Goal: Task Accomplishment & Management: Use online tool/utility

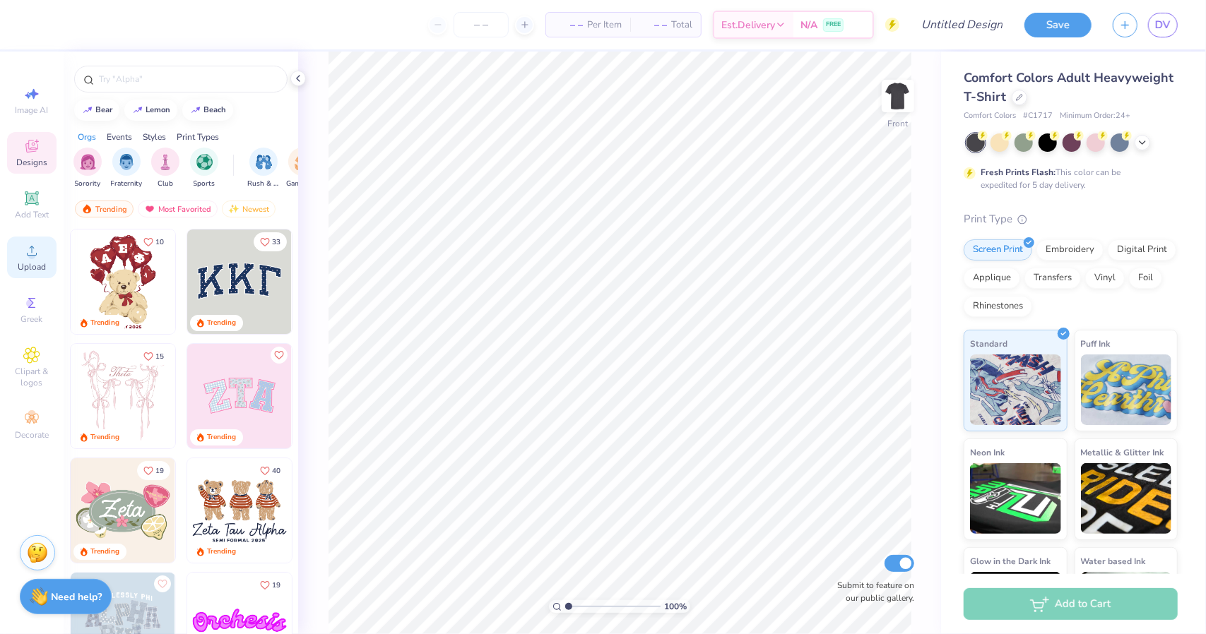
click at [30, 268] on span "Upload" at bounding box center [32, 266] width 28 height 11
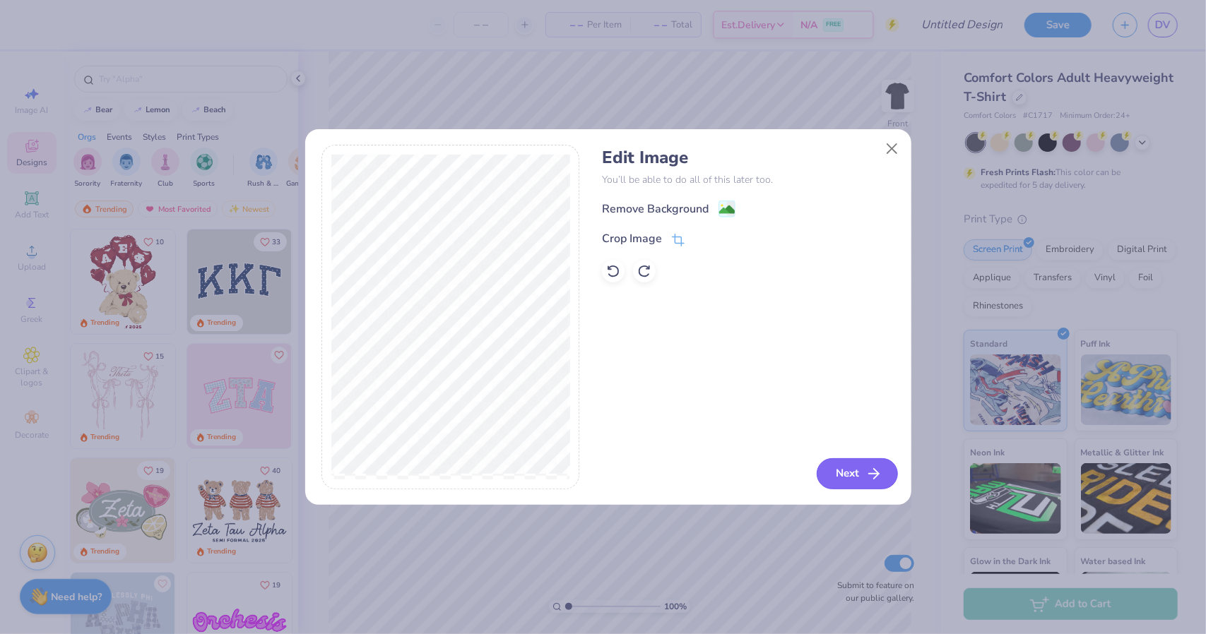
click at [825, 463] on button "Next" at bounding box center [857, 474] width 81 height 31
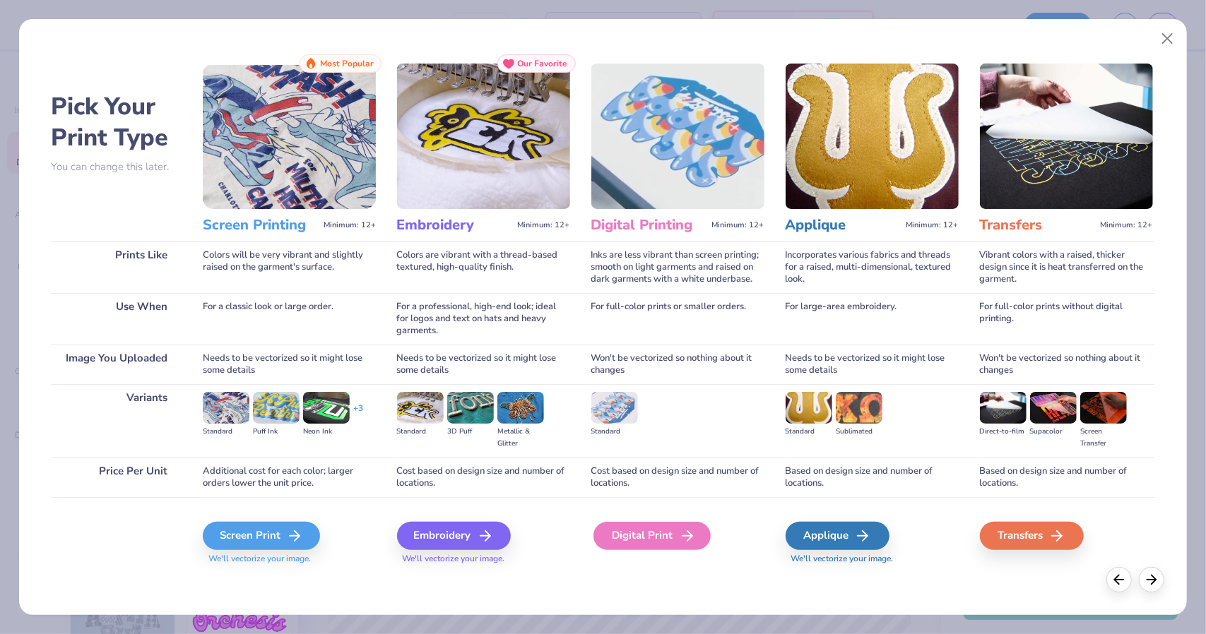
click at [601, 538] on div "Digital Print" at bounding box center [651, 536] width 117 height 28
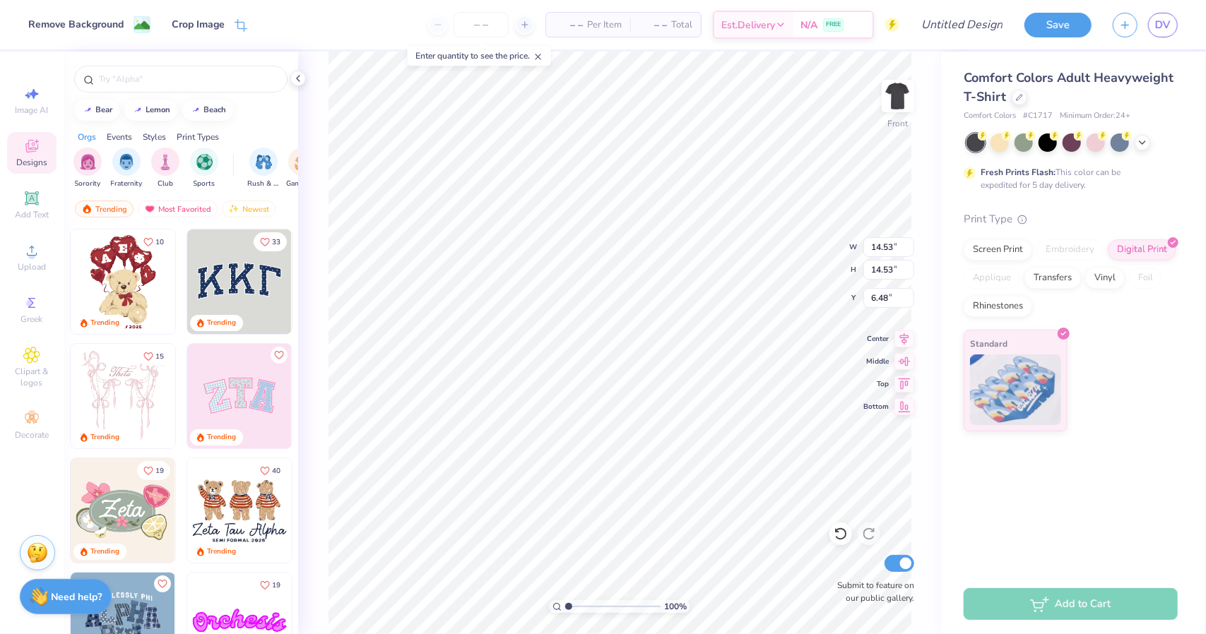
click at [969, 0] on html "Remove Background Crop Image – – Per Item – – Total Est. Delivery N/A FREE Desi…" at bounding box center [603, 317] width 1206 height 634
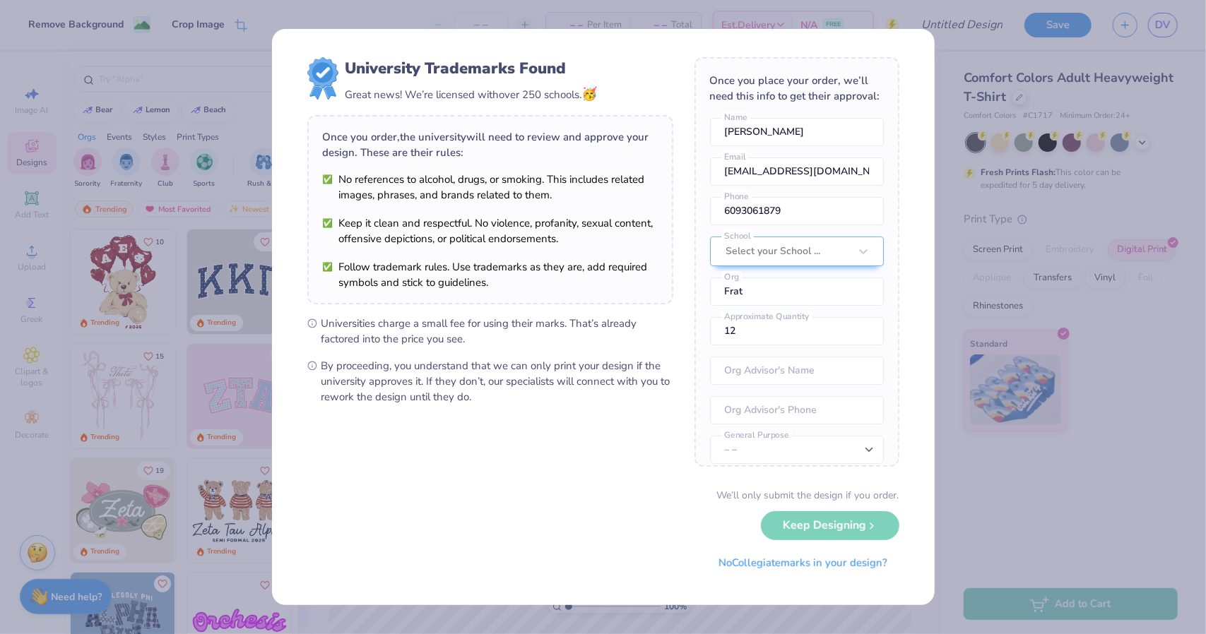
click at [625, 342] on ul "Universities charge a small fee for using their marks. That’s already factored …" at bounding box center [490, 360] width 366 height 89
click at [780, 261] on div at bounding box center [787, 251] width 123 height 18
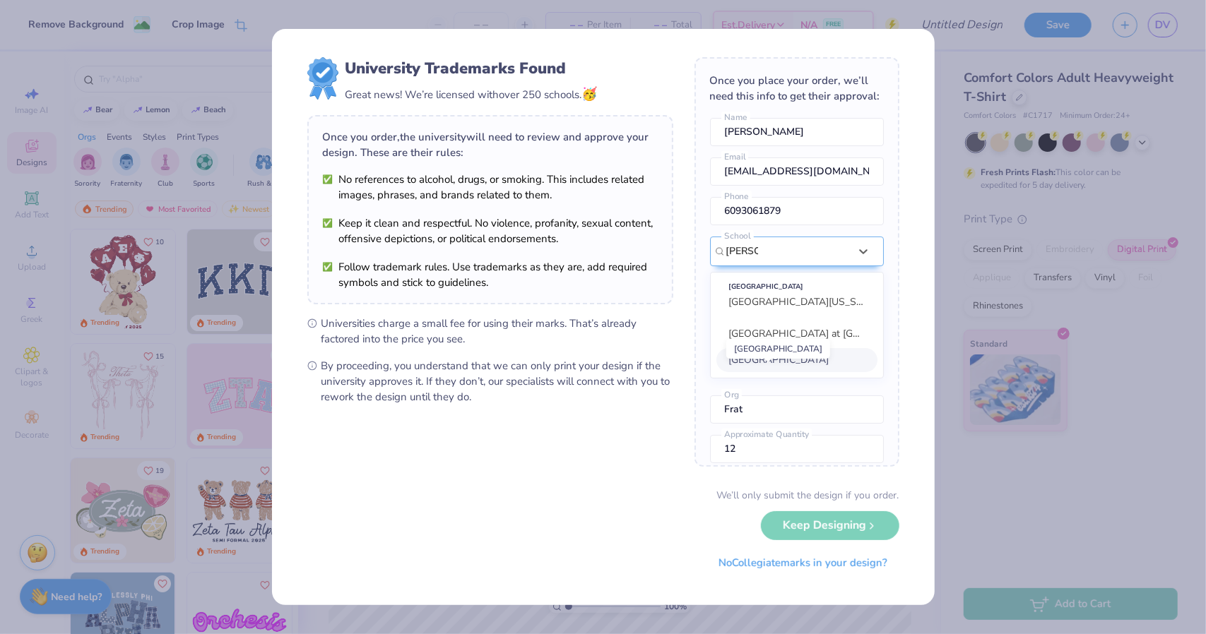
click at [757, 367] on span "Rowan University" at bounding box center [779, 359] width 100 height 13
type input "rowan"
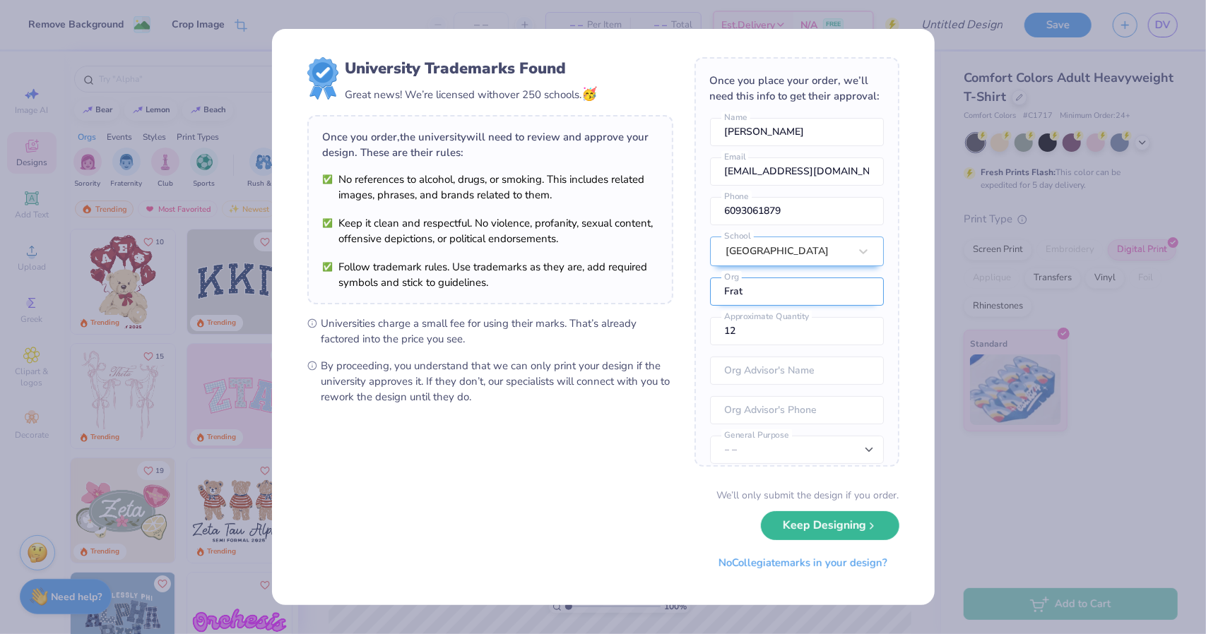
click at [769, 306] on input "Frat" at bounding box center [797, 292] width 174 height 28
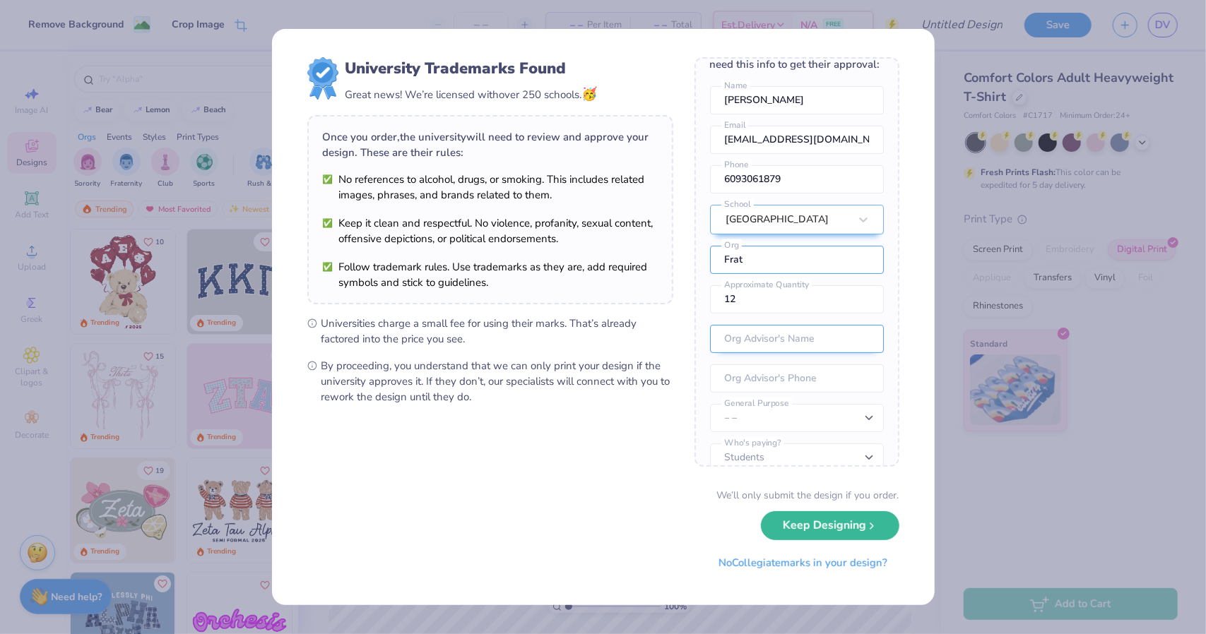
scroll to position [33, 0]
drag, startPoint x: 808, startPoint y: 310, endPoint x: 515, endPoint y: 299, distance: 293.4
click at [515, 299] on form "University Trademarks Found Great news! We’re licensed with over 250 schools. 🥳…" at bounding box center [603, 317] width 592 height 520
type input "40"
click at [721, 368] on div "Once you place your order, we’ll need this info to get their approval: Donald V…" at bounding box center [796, 262] width 205 height 410
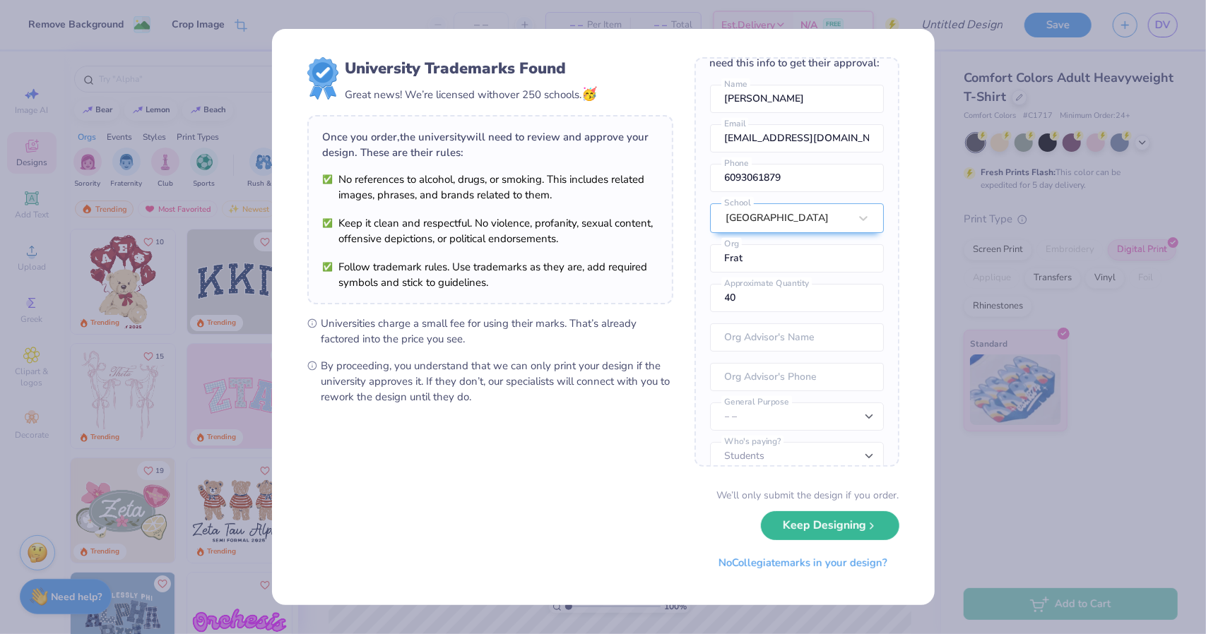
scroll to position [63, 0]
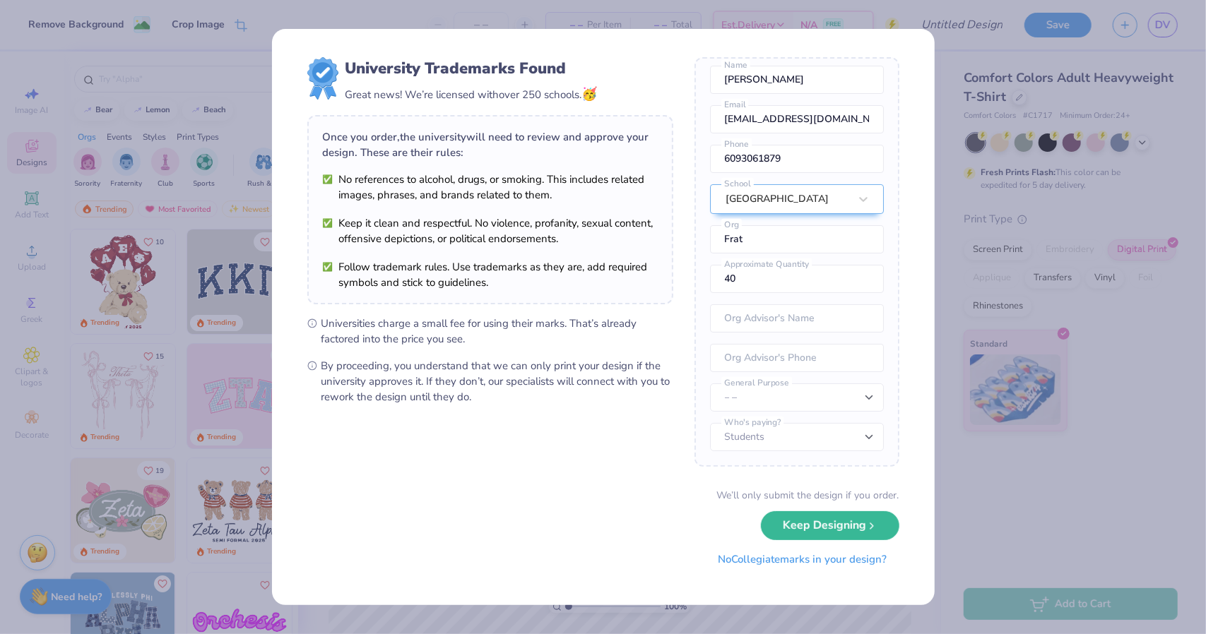
click at [845, 556] on button "No Collegiate marks in your design?" at bounding box center [802, 559] width 193 height 29
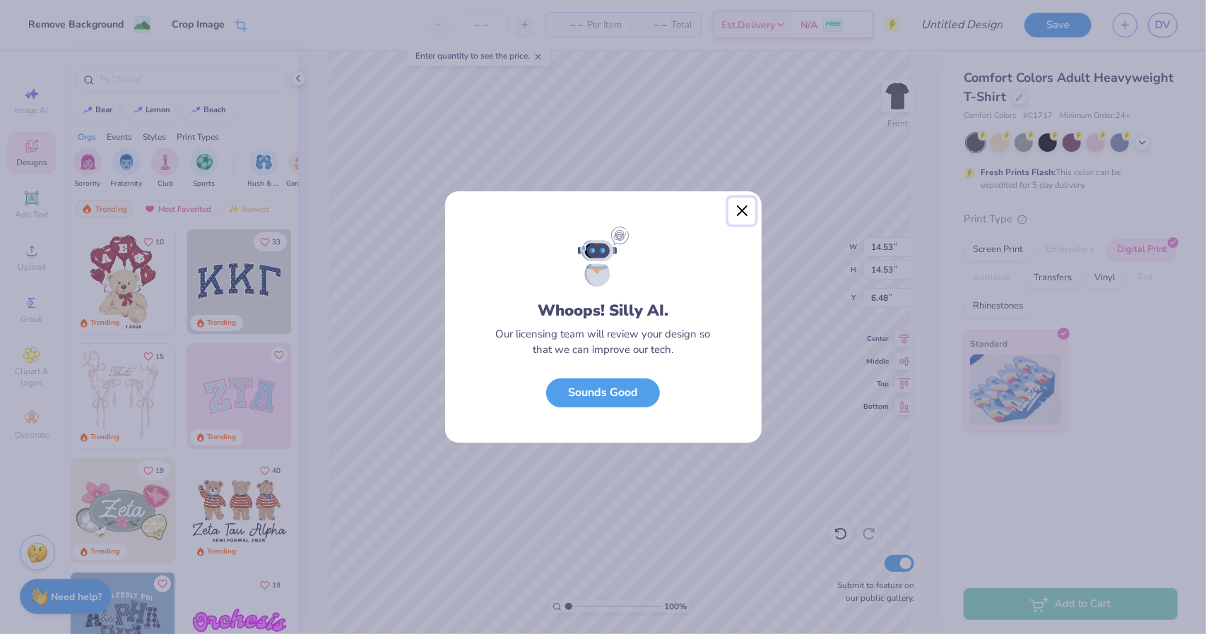
click at [747, 214] on button "Close" at bounding box center [741, 211] width 27 height 27
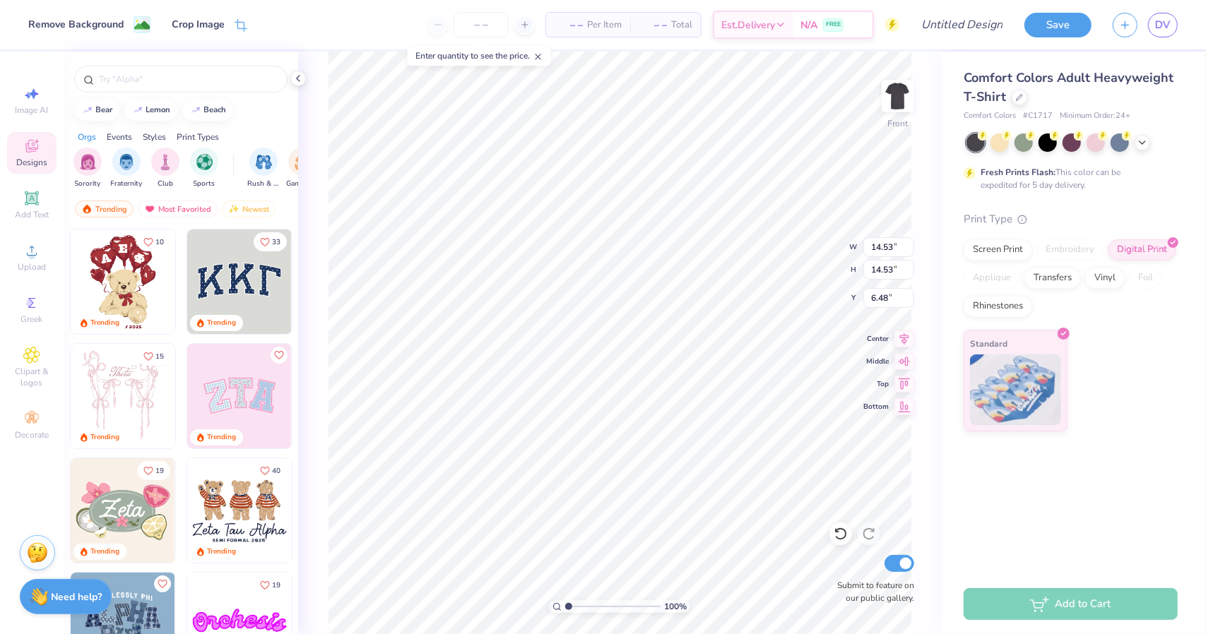
click at [203, 6] on div "Remove Background Crop Image – – Per Item – – Total Est. Delivery N/A FREE Desi…" at bounding box center [603, 317] width 1206 height 634
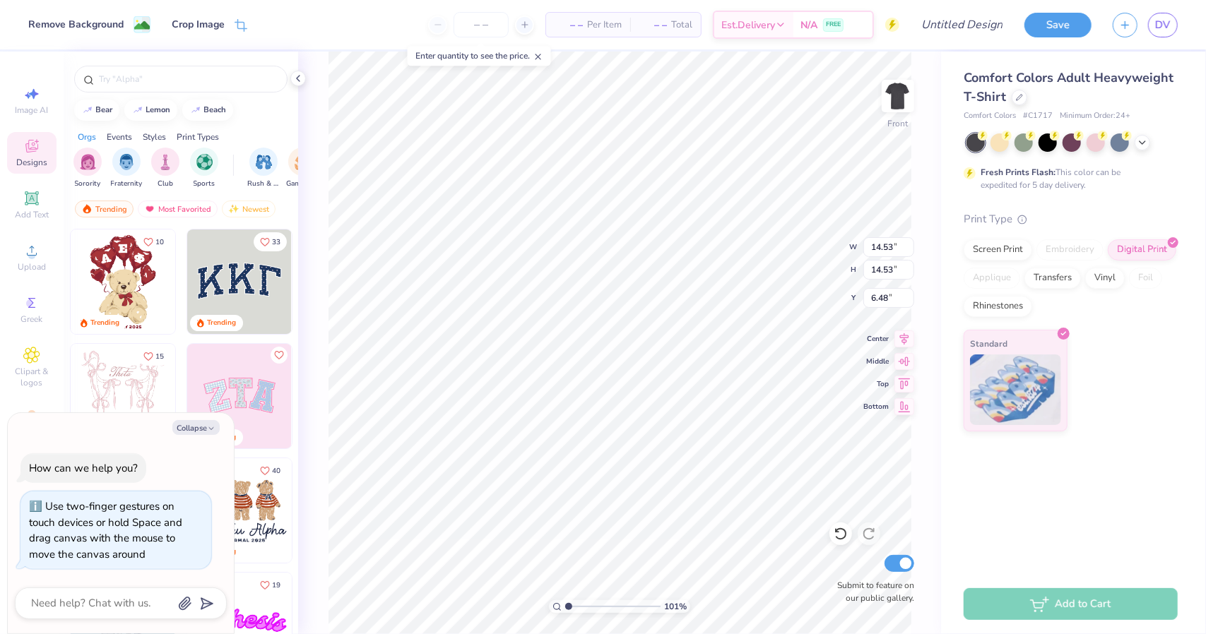
type input "1.04436214106846"
type textarea "x"
type input "1.04596313752842"
type textarea "x"
type input "1.13200359481005"
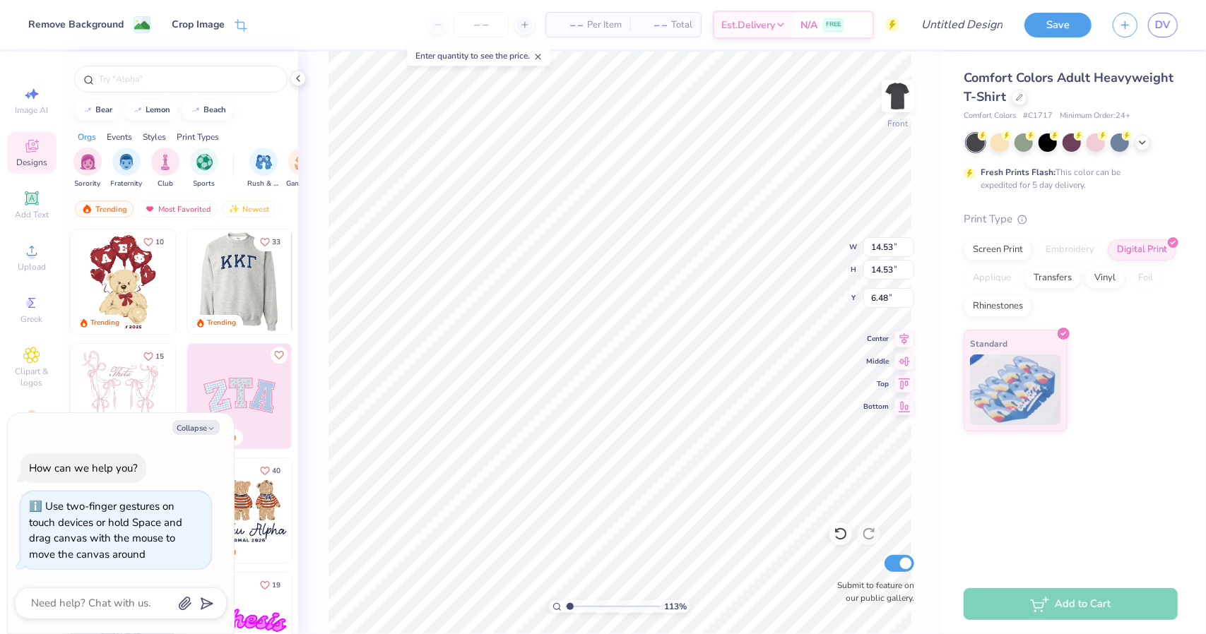
type textarea "x"
type input "1.13200359481005"
type textarea "x"
type input "1.13200359481005"
type textarea "x"
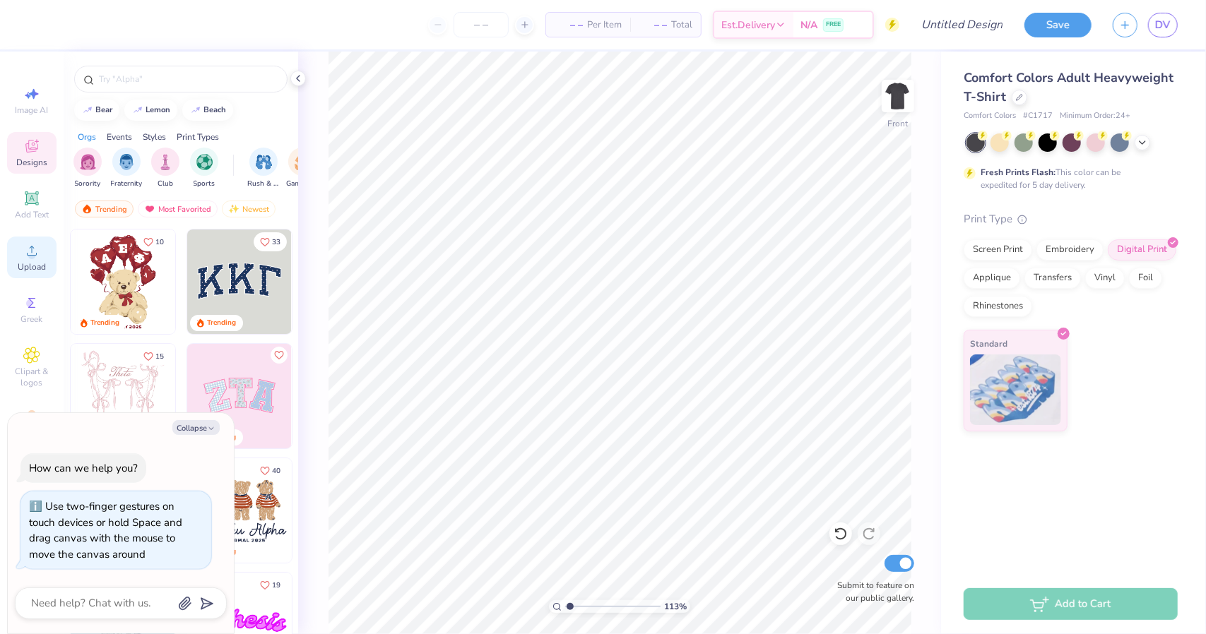
click at [44, 266] on span "Upload" at bounding box center [32, 266] width 28 height 11
type input "1.13200359481005"
type textarea "x"
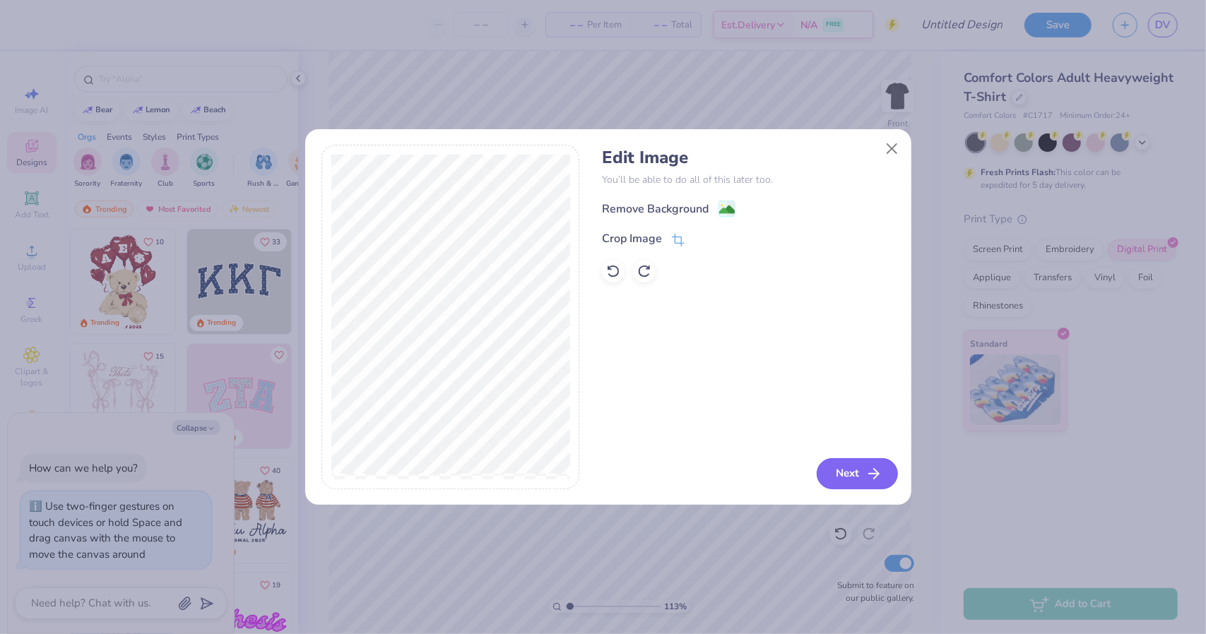
click at [835, 472] on button "Next" at bounding box center [857, 474] width 81 height 31
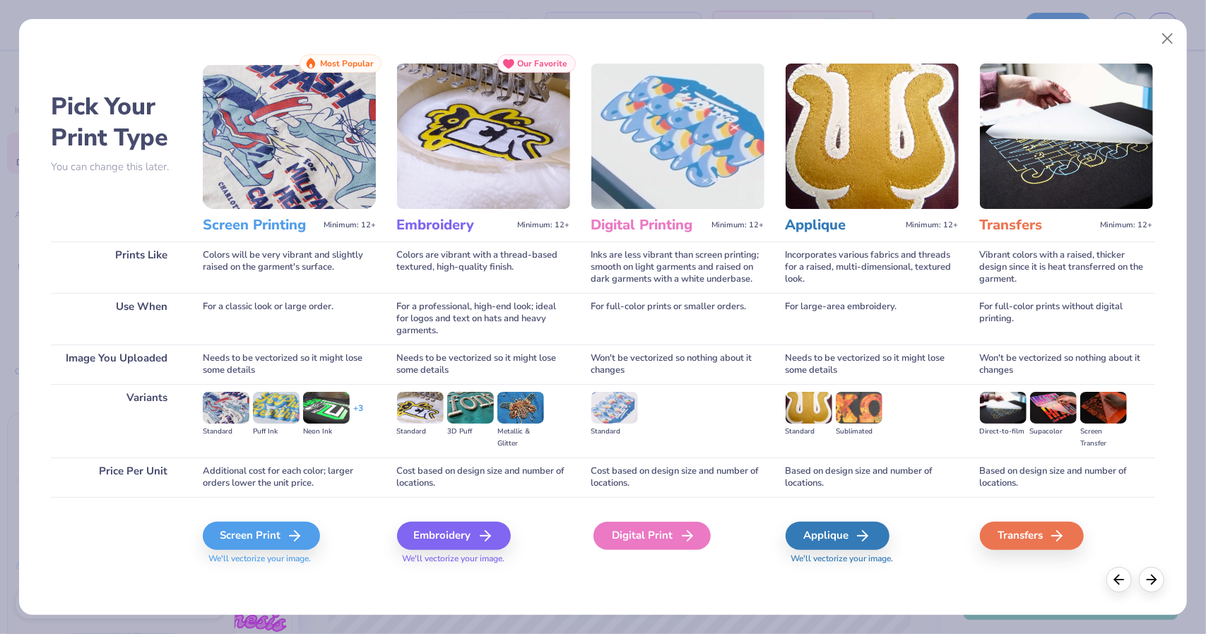
click at [596, 528] on div "Digital Print" at bounding box center [651, 536] width 117 height 28
type input "1.13200359481005"
type textarea "x"
type input "1.13200359481005"
type textarea "x"
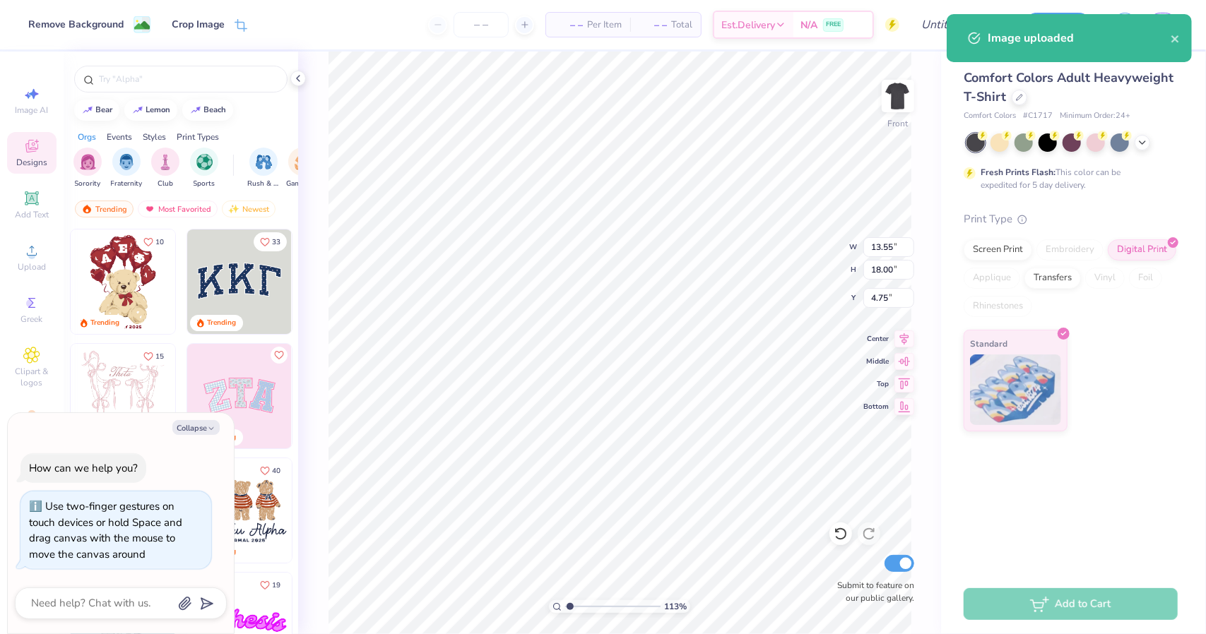
type input "1.13200359481005"
type textarea "x"
type input "1.13200359481005"
type textarea "x"
type input "1.13200359481005"
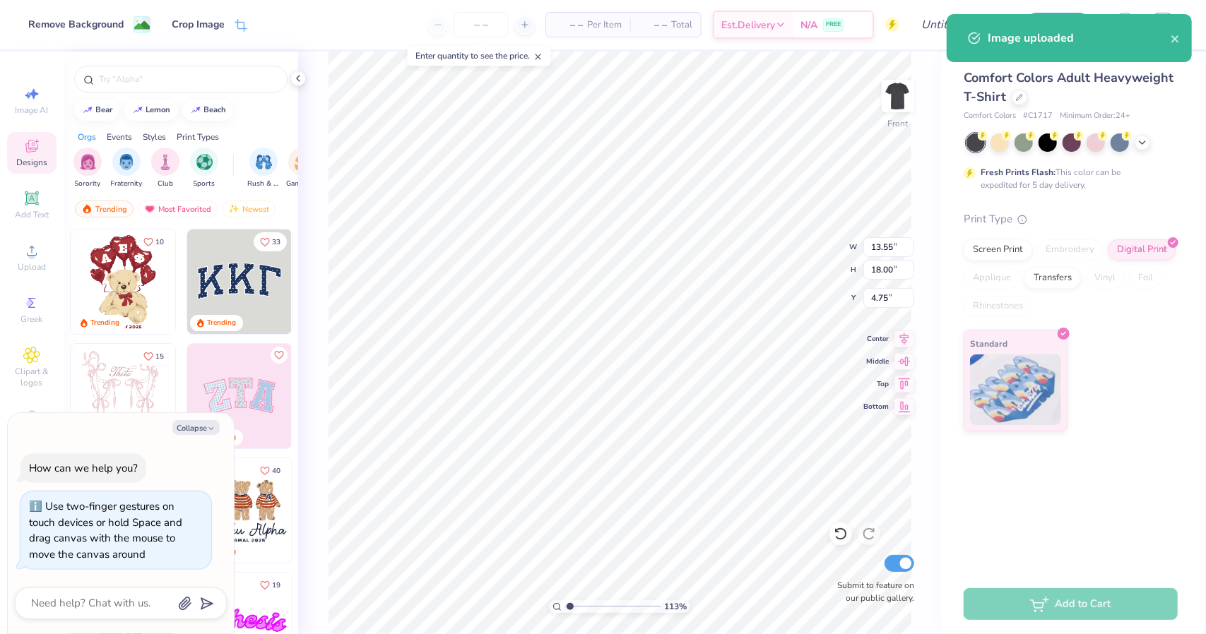
type textarea "x"
type input "1.13200359481005"
type textarea "x"
type input "1.13200359481005"
type textarea "x"
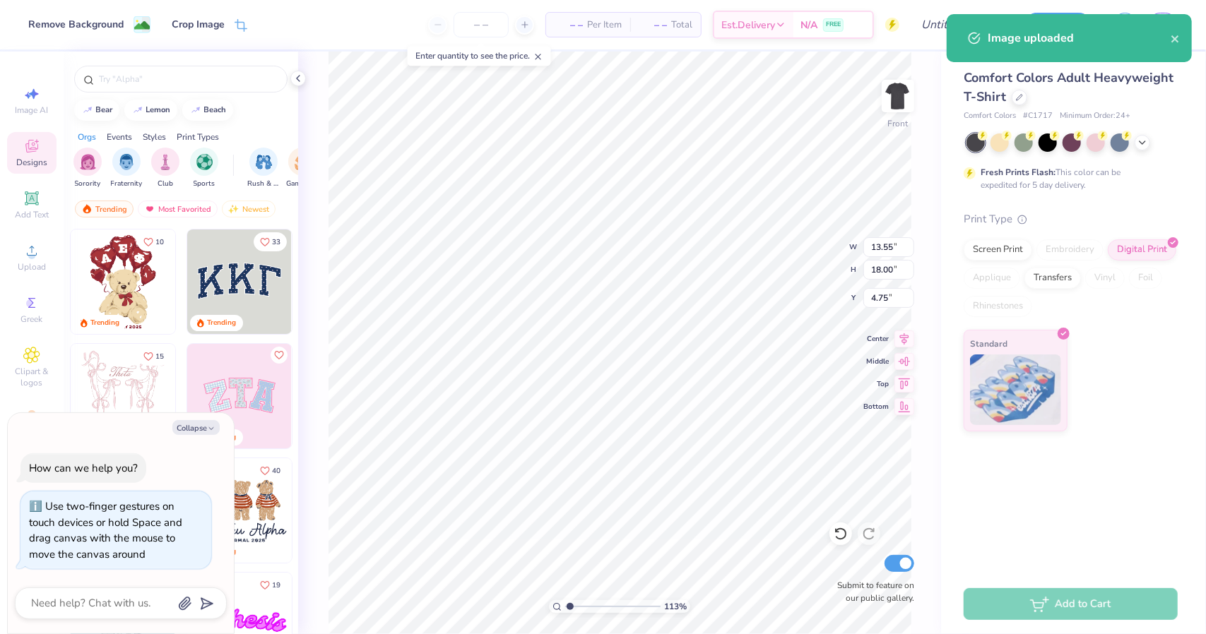
type input "7.57"
type input "10.06"
type input "1.13200359481005"
type textarea "x"
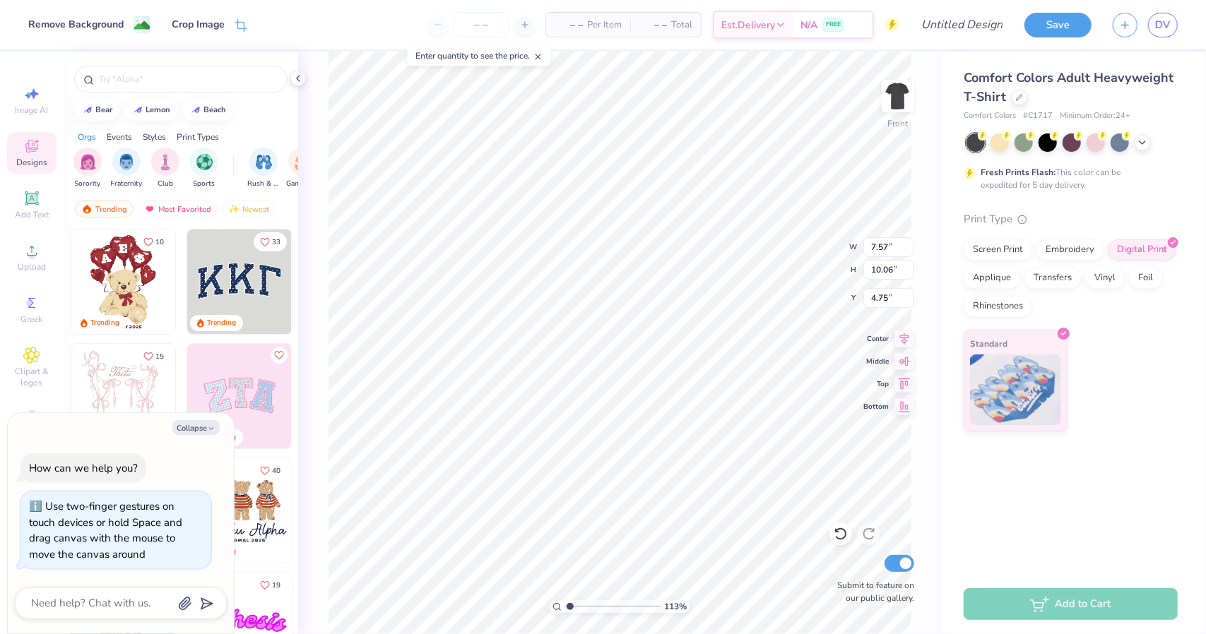
type input "1.13200359481005"
type textarea "x"
type input "1.13200359481005"
type textarea "x"
type input "1.13200359481005"
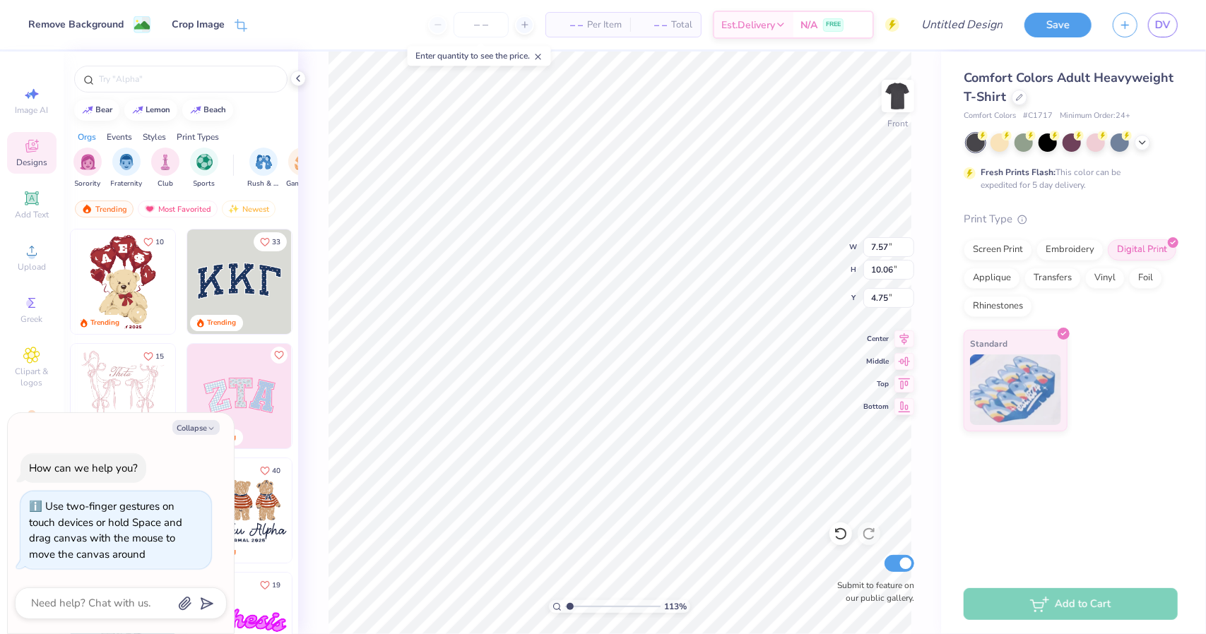
type textarea "x"
type input "6.94"
type input "1.13200359481005"
type textarea "x"
type input "1.13200359481005"
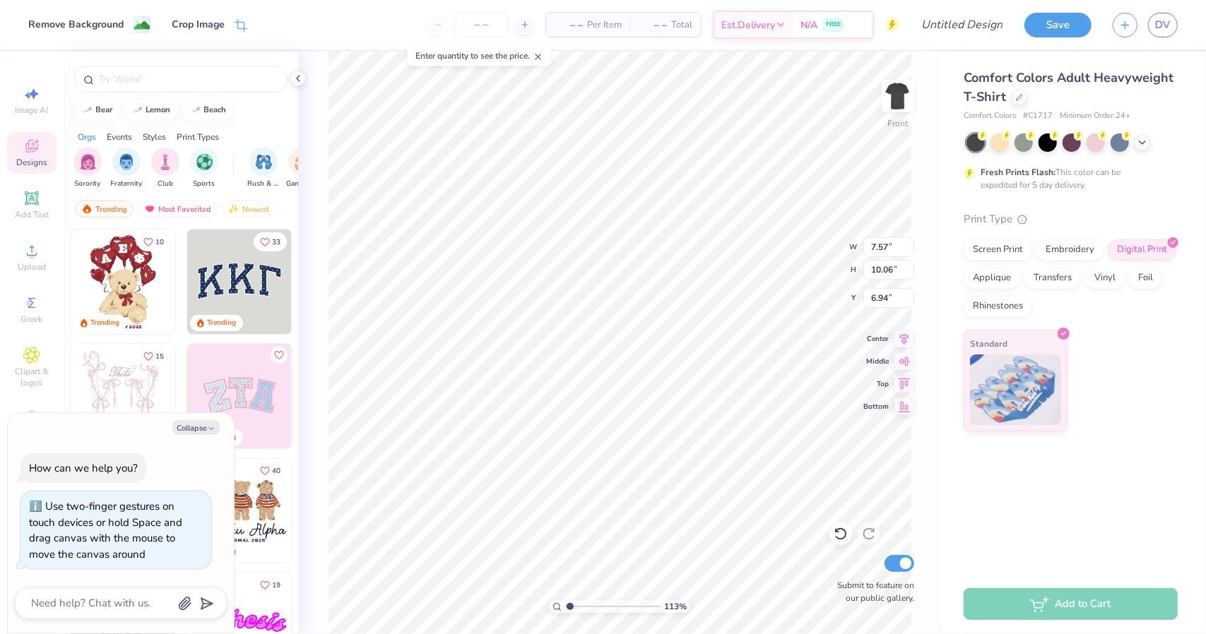
type textarea "x"
type input "1.13200359481005"
type textarea "x"
type input "1.13200359481005"
type textarea "x"
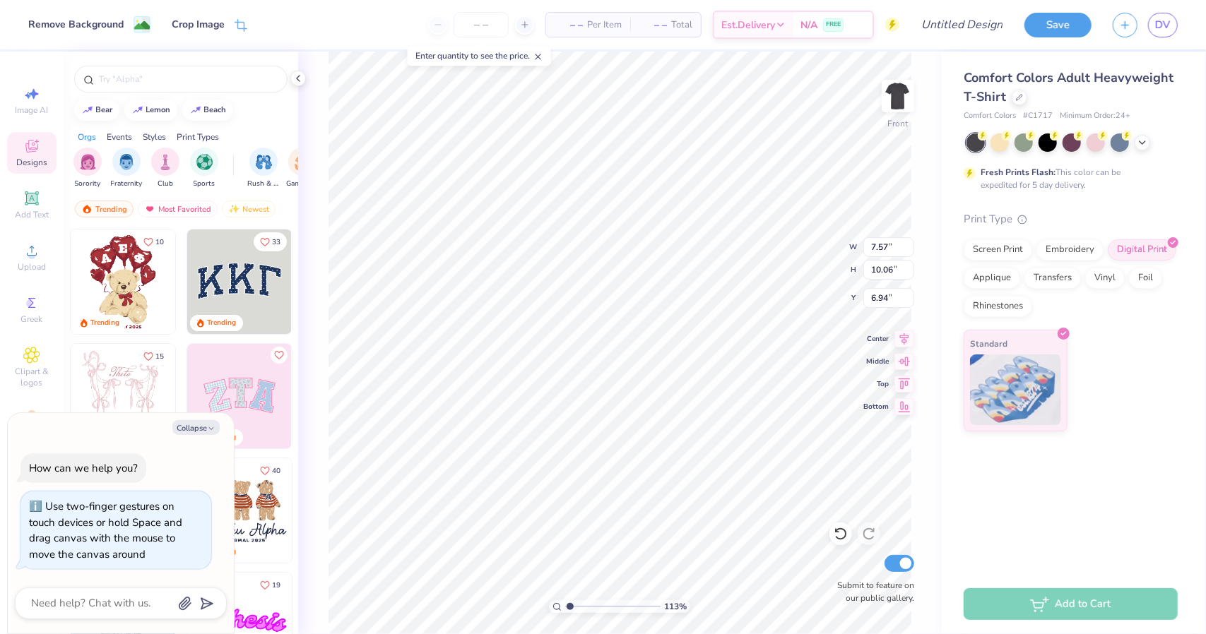
type input "9.29"
type input "12.34"
type input "1.13200359481005"
type textarea "x"
type input "1.13200359481005"
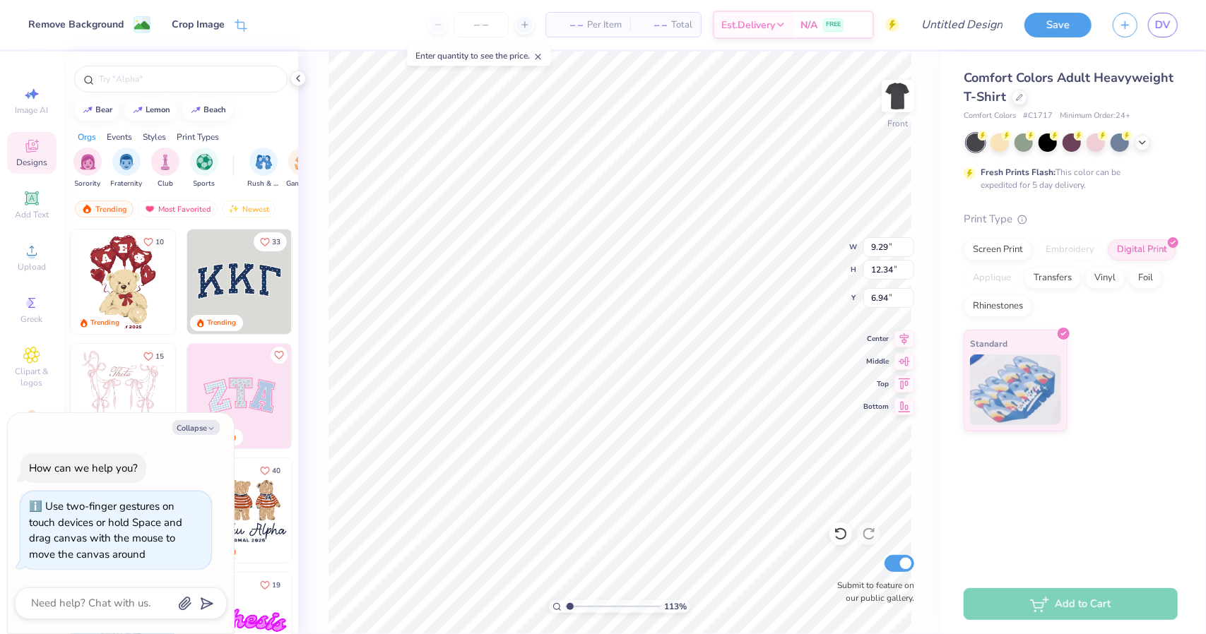
type textarea "x"
type input "1.13200359481005"
type textarea "x"
type input "1.13200359481005"
type textarea "x"
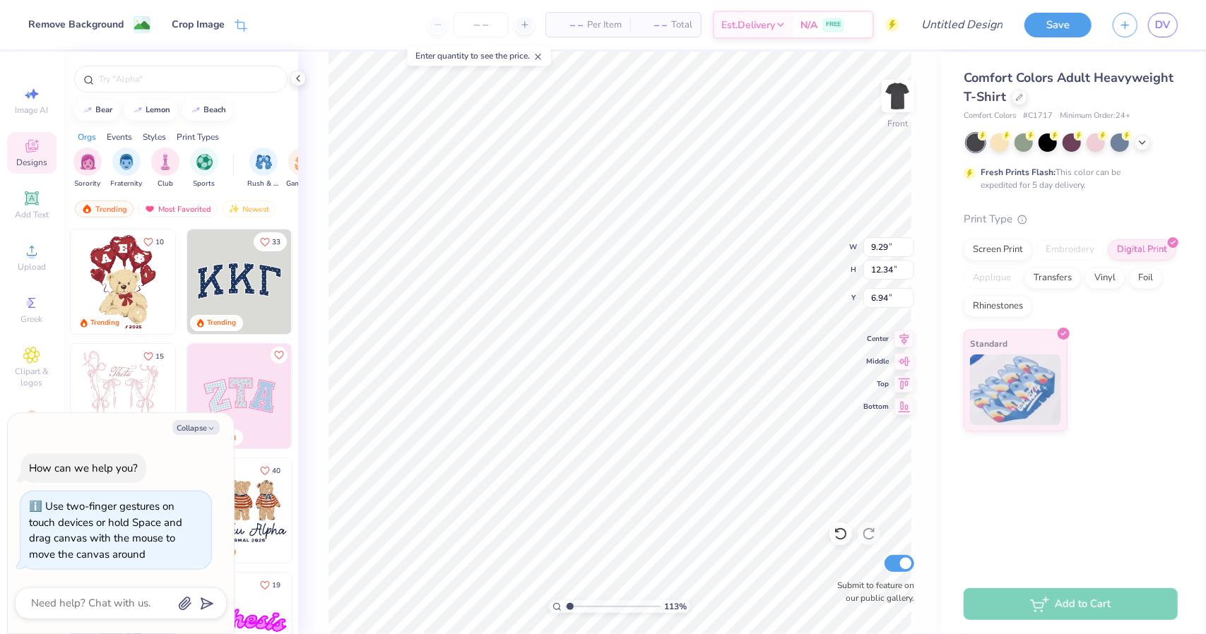
type input "6.72"
click at [184, 424] on button "Collapse" at bounding box center [195, 427] width 47 height 15
type textarea "x"
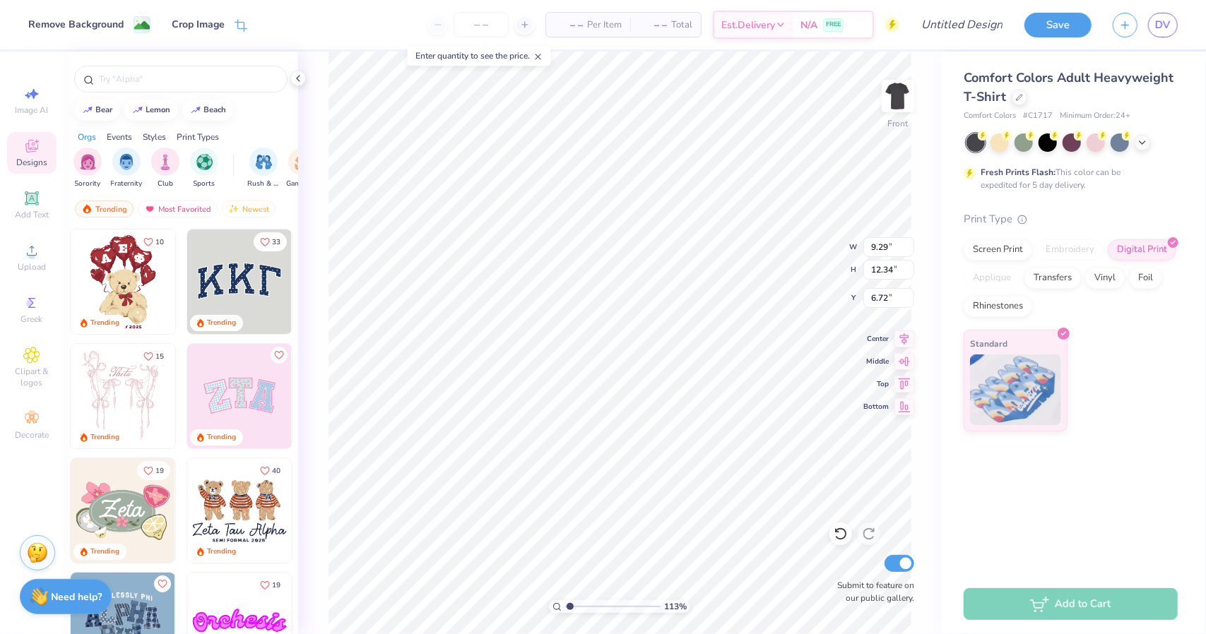
type input "1.13200359481005"
type input "9.74"
type input "12.95"
type input "1.13200359481005"
type input "6.81"
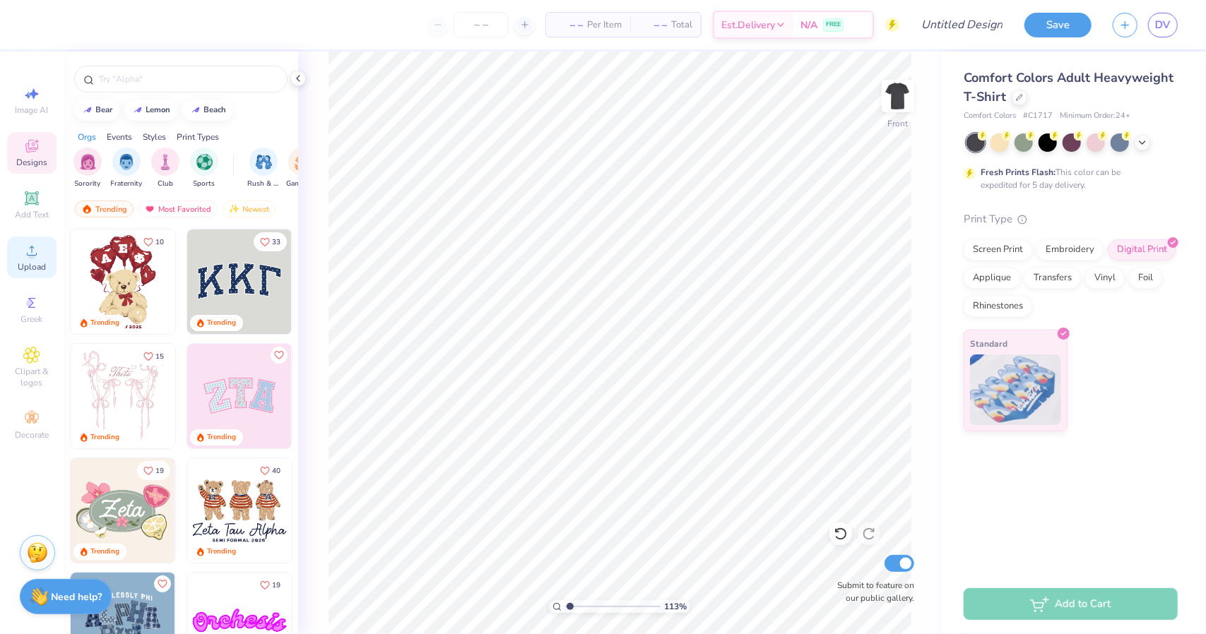
click at [30, 247] on icon at bounding box center [31, 250] width 17 height 17
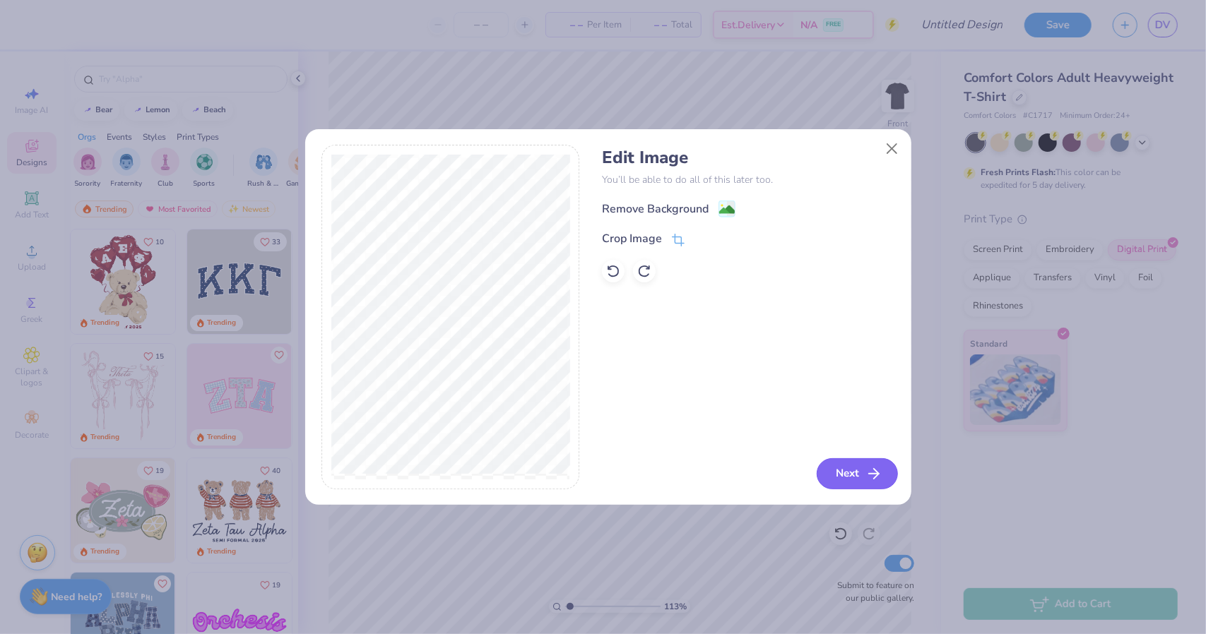
click at [849, 470] on button "Next" at bounding box center [857, 474] width 81 height 31
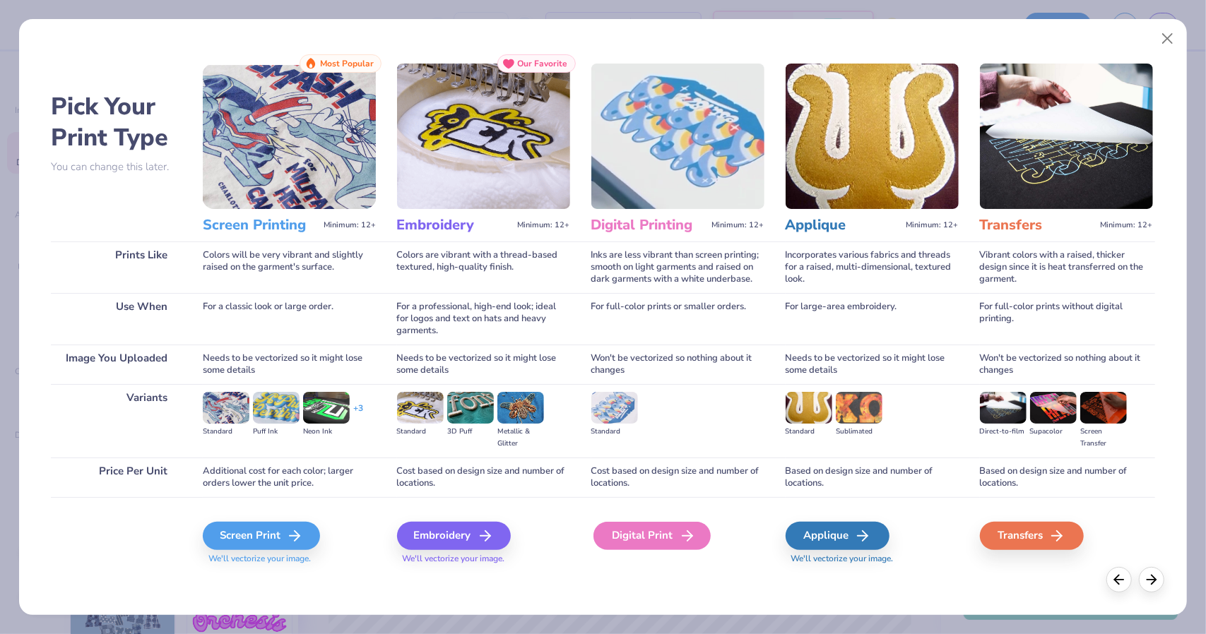
click at [653, 540] on div "Digital Print" at bounding box center [651, 536] width 117 height 28
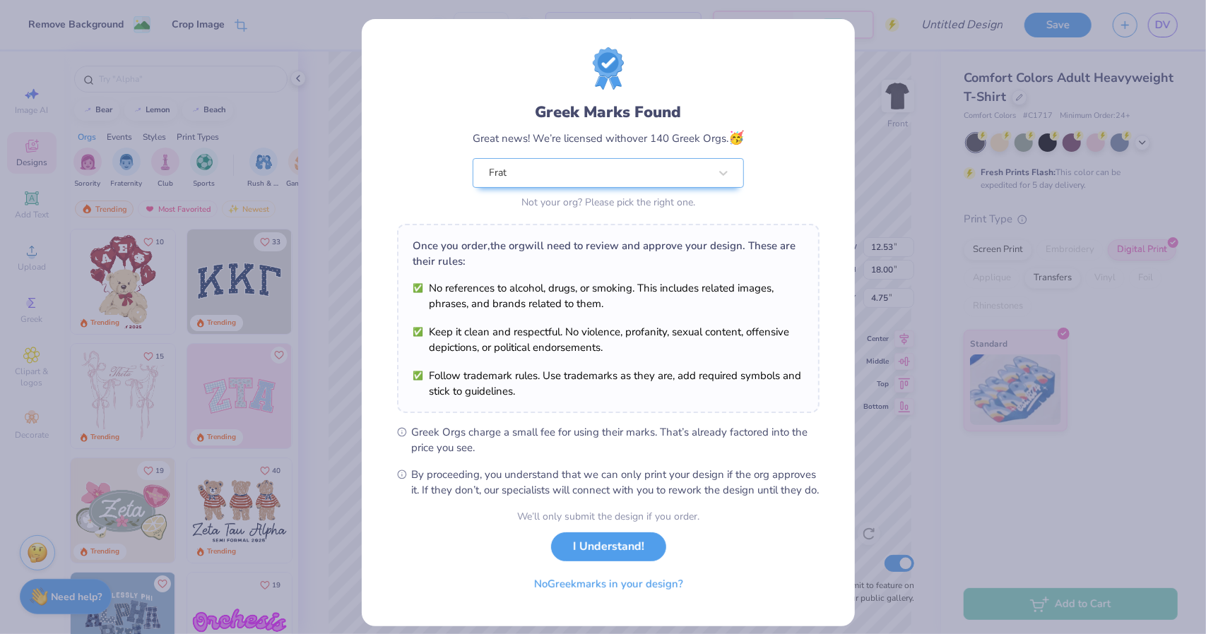
click at [677, 455] on body "Remove Background Crop Image – – Per Item – – Total Est. Delivery N/A FREE Desi…" at bounding box center [603, 317] width 1206 height 634
type input "1.13200359481005"
type input "10.36"
type input "14.88"
click at [587, 591] on button "No Greek marks in your design?" at bounding box center [608, 581] width 173 height 29
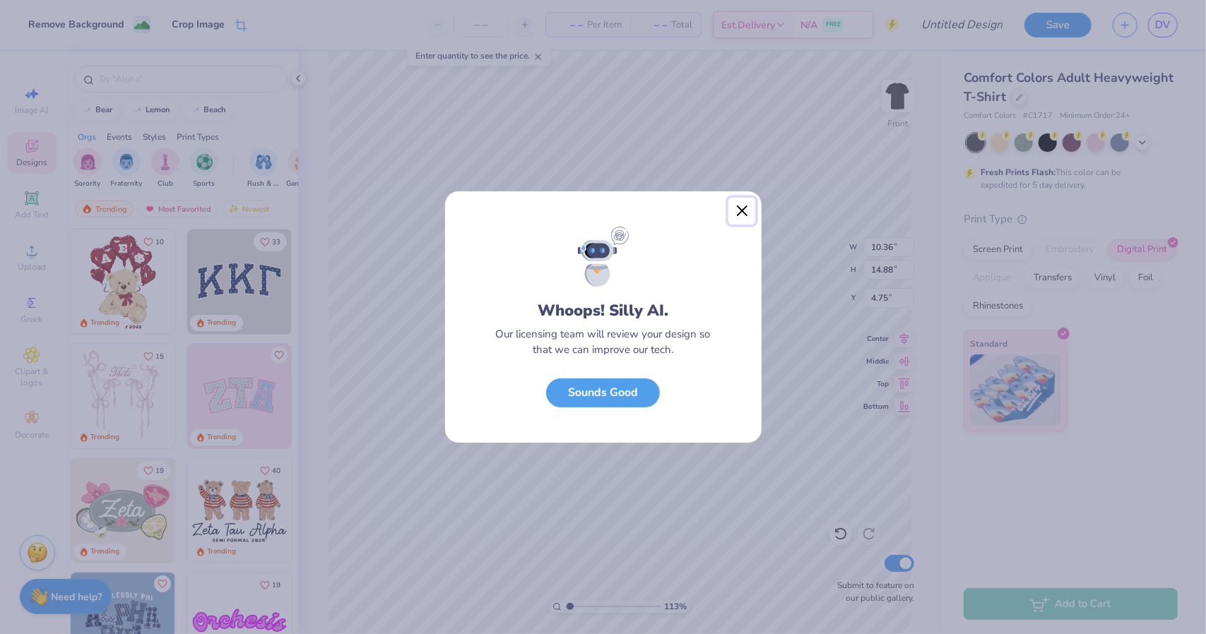
click at [749, 212] on button "Close" at bounding box center [741, 211] width 27 height 27
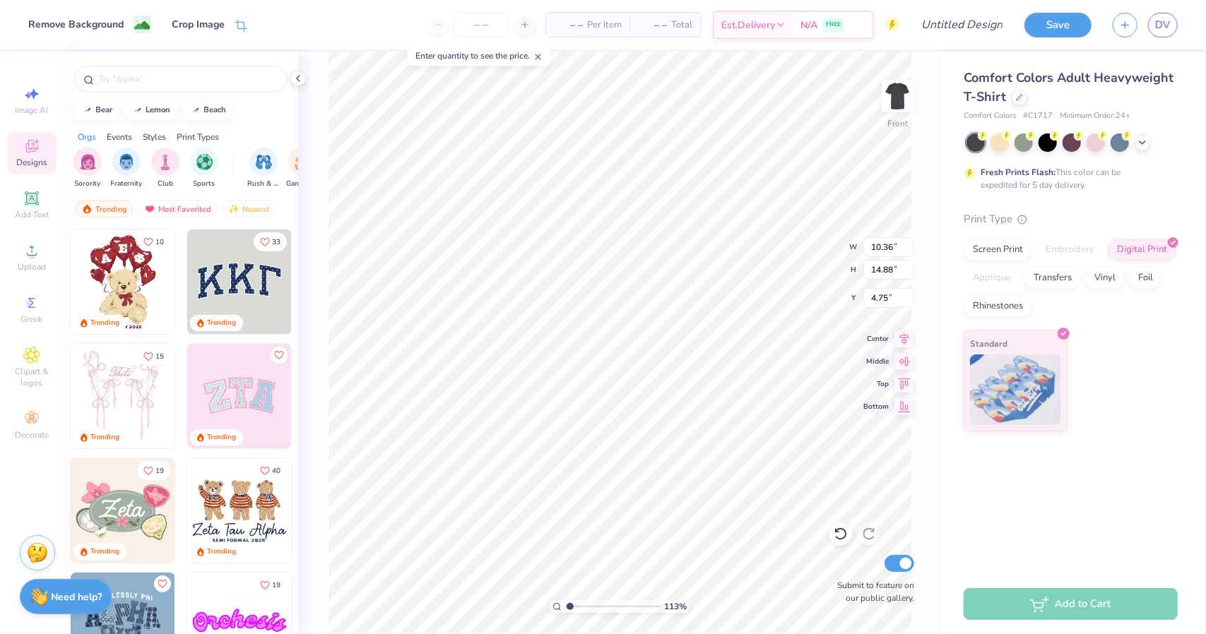
type input "1.13200359481005"
type input "4.27"
type input "1.13200359481005"
type input "11.80"
type input "16.95"
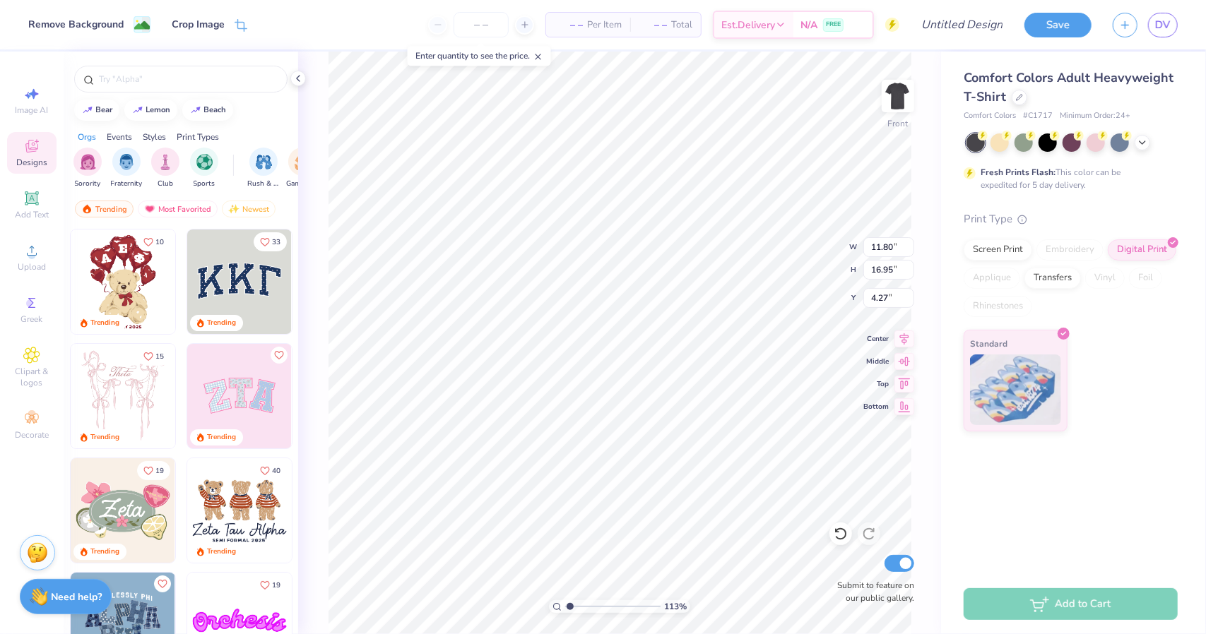
type input "1.13200359481005"
type input "4.13"
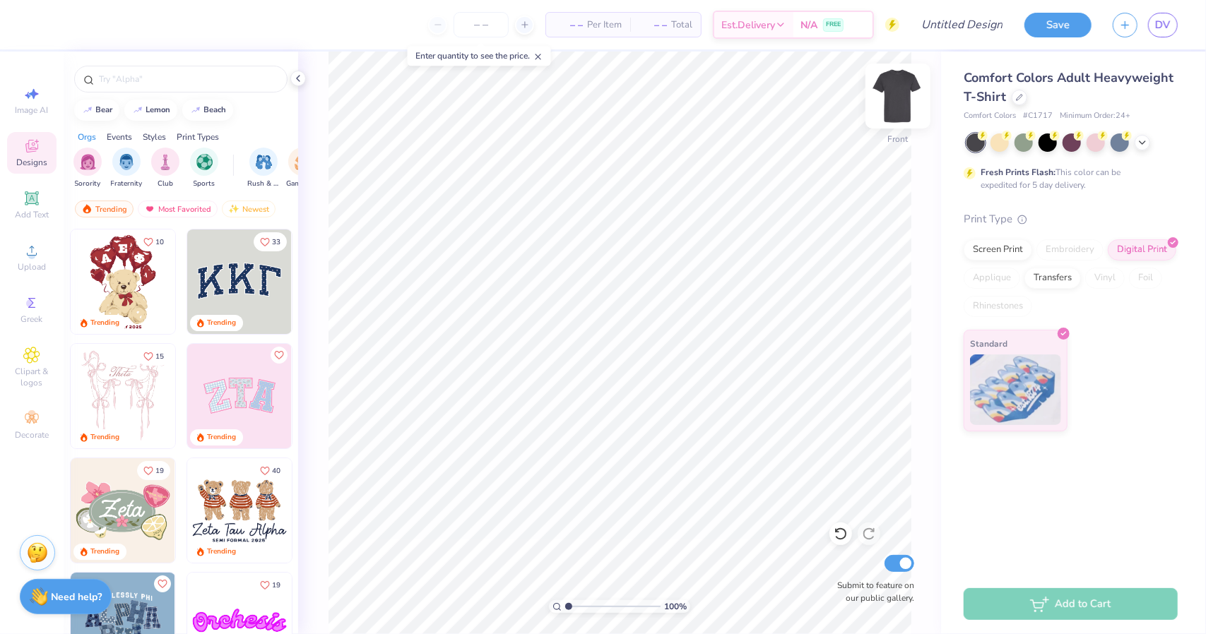
type input "1"
click at [34, 106] on span "Image AI" at bounding box center [32, 110] width 33 height 11
select select "4"
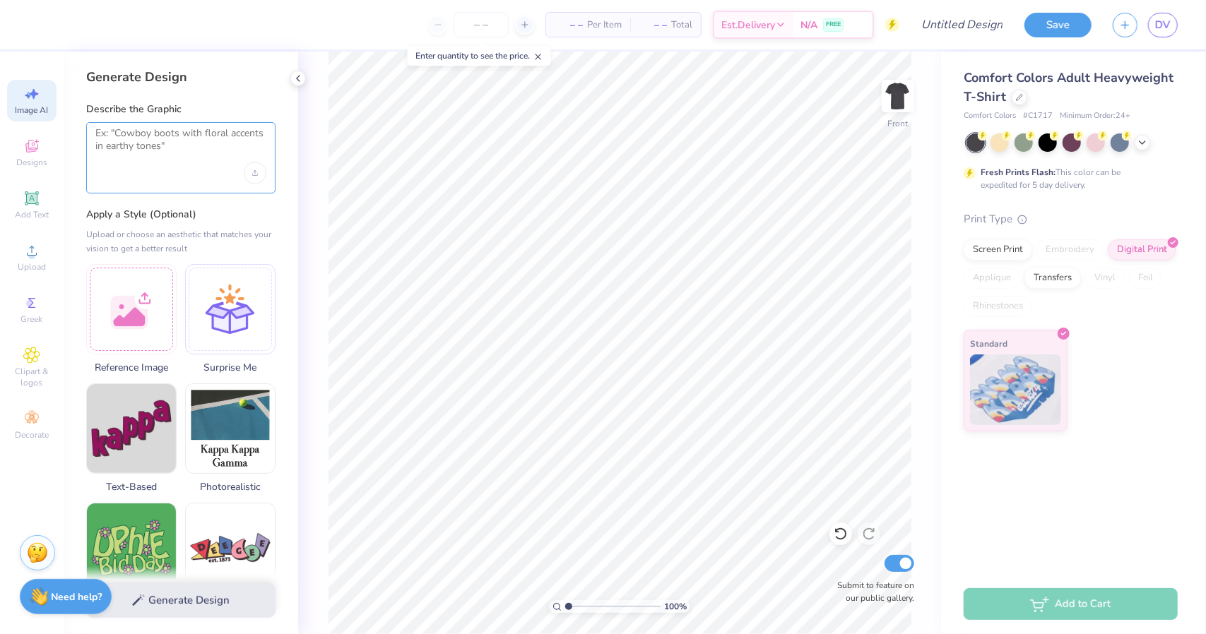
click at [122, 157] on textarea at bounding box center [180, 144] width 171 height 35
type textarea "O"
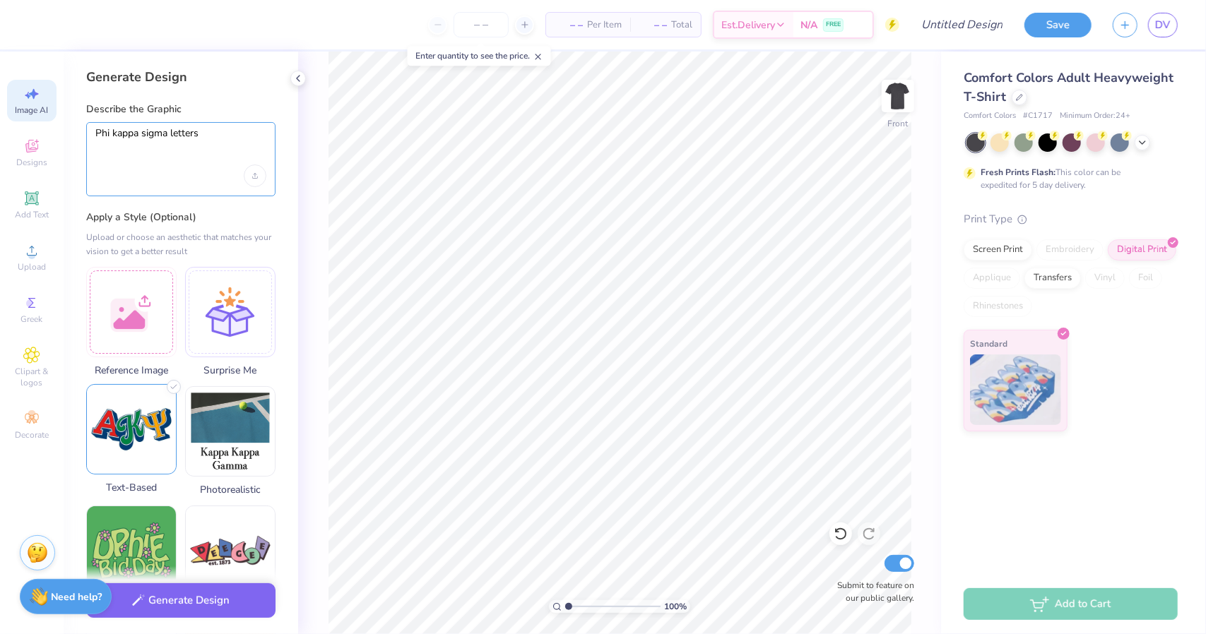
type textarea "Phi kappa sigma letters"
click at [130, 474] on div "Text-Based" at bounding box center [131, 439] width 90 height 111
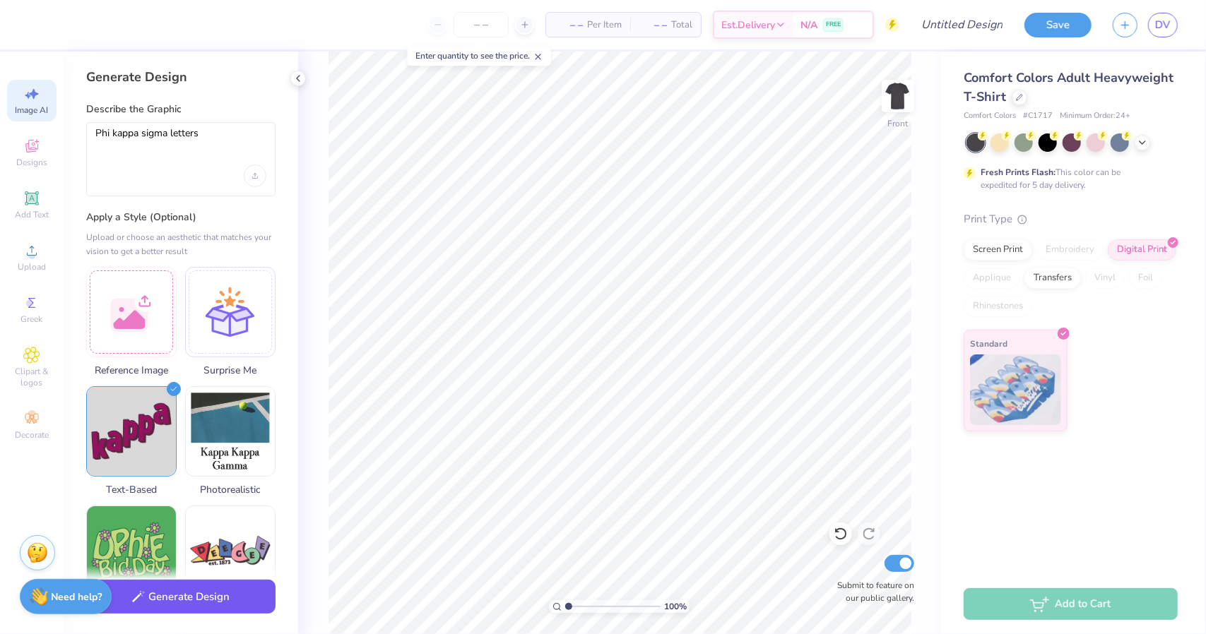
click at [182, 598] on button "Generate Design" at bounding box center [180, 597] width 189 height 35
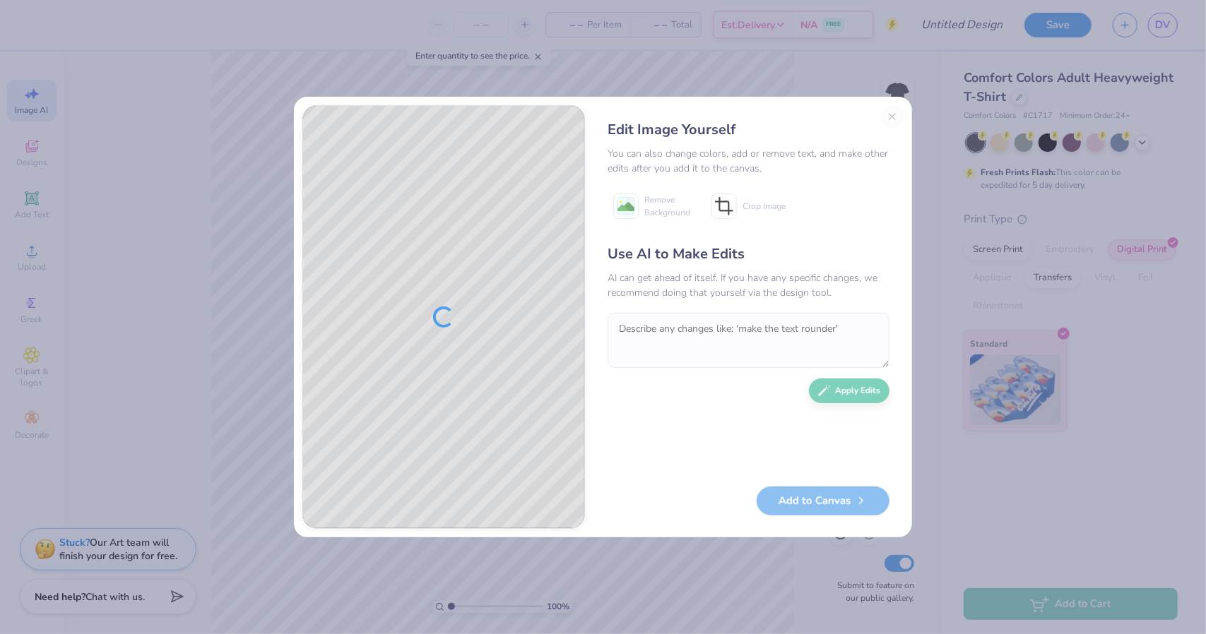
click at [891, 112] on div "Edit Image Yourself You can also change colors, add or remove text, and make ot…" at bounding box center [748, 317] width 310 height 424
click at [889, 117] on div "Edit Image Yourself You can also change colors, add or remove text, and make ot…" at bounding box center [748, 317] width 310 height 424
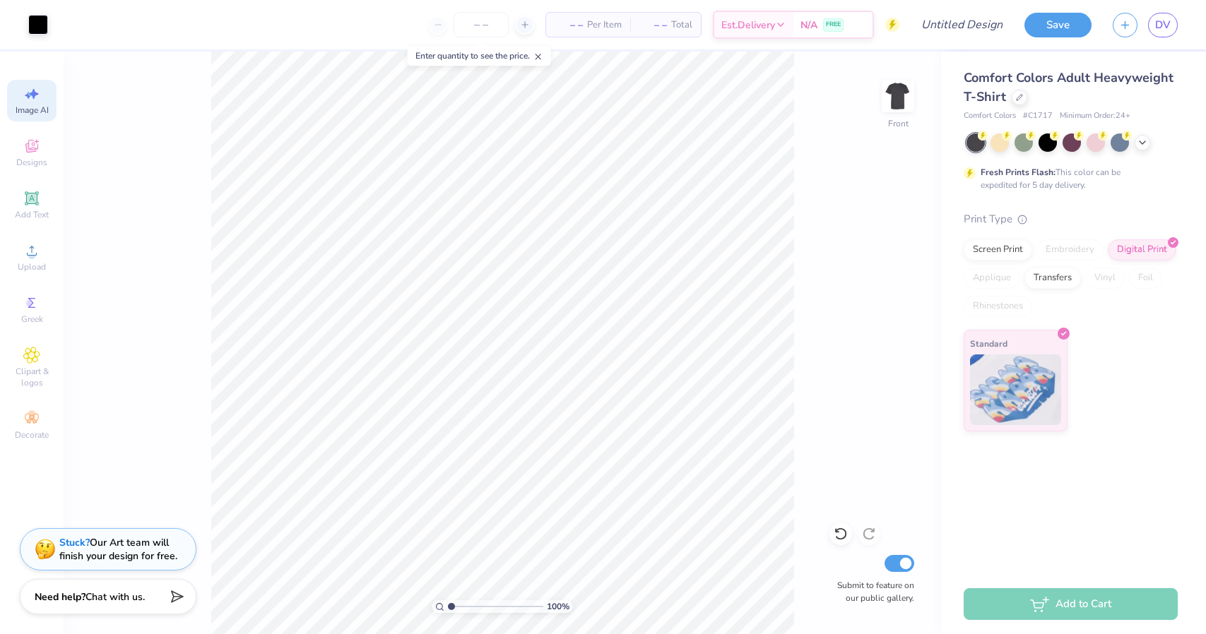
select select "4"
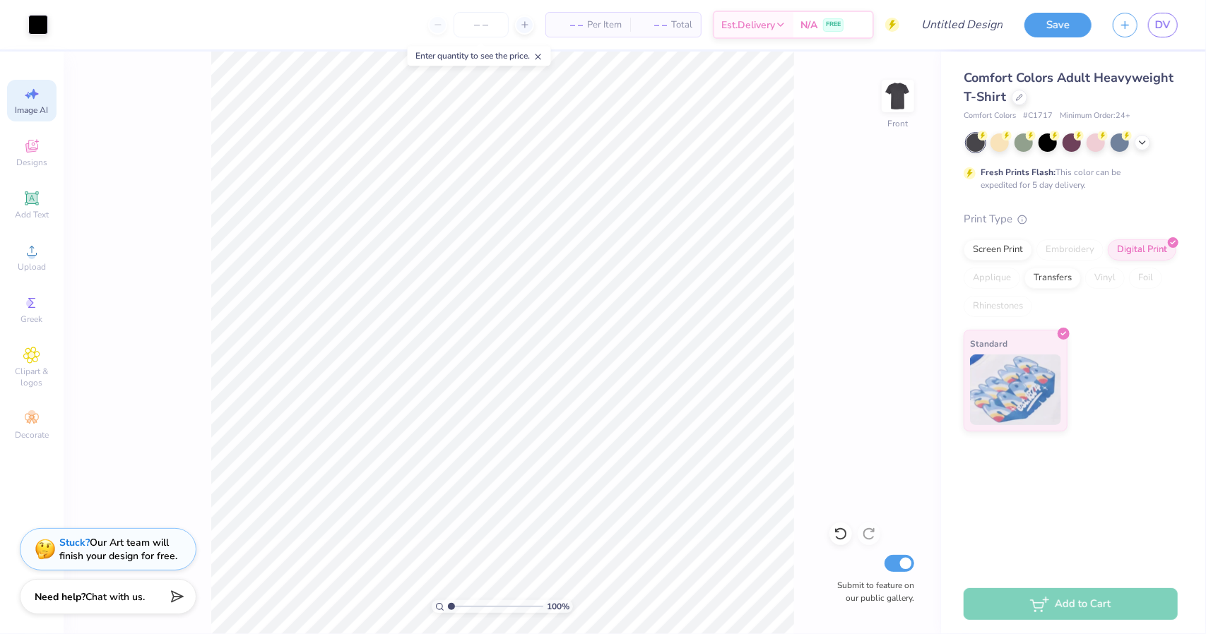
scroll to position [0, 31]
click at [102, 309] on div "100 % Front W 11.80 11.80 " H 16.95 16.95 " Y 4.13 4.13 " Center Middle Top Bot…" at bounding box center [502, 343] width 877 height 583
select select "4"
